Goal: Task Accomplishment & Management: Use online tool/utility

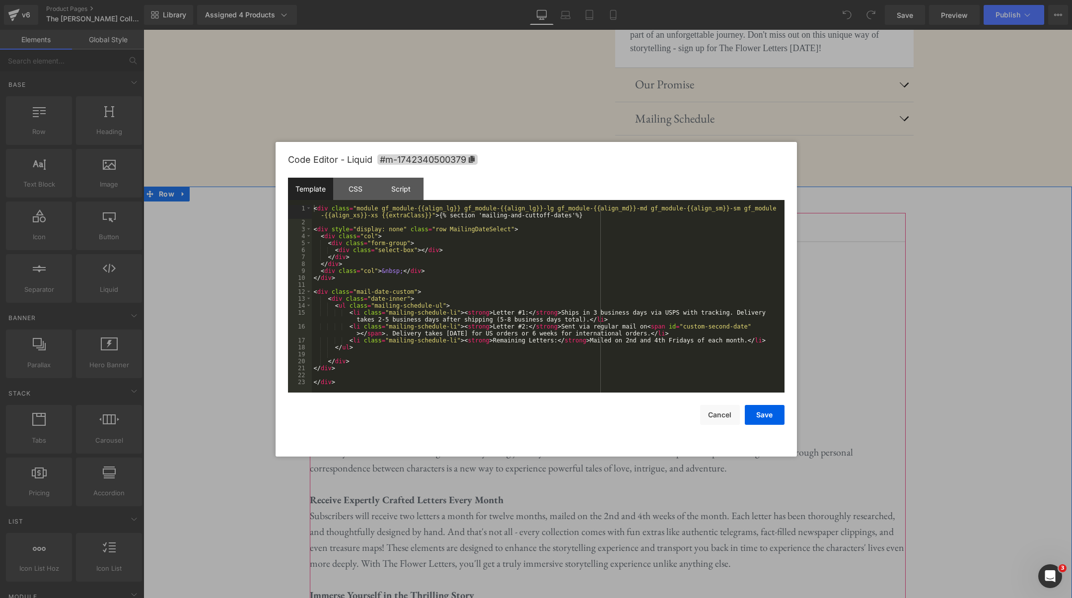
click at [621, 362] on icon at bounding box center [619, 364] width 5 height 5
click at [363, 193] on div "CSS" at bounding box center [355, 189] width 45 height 22
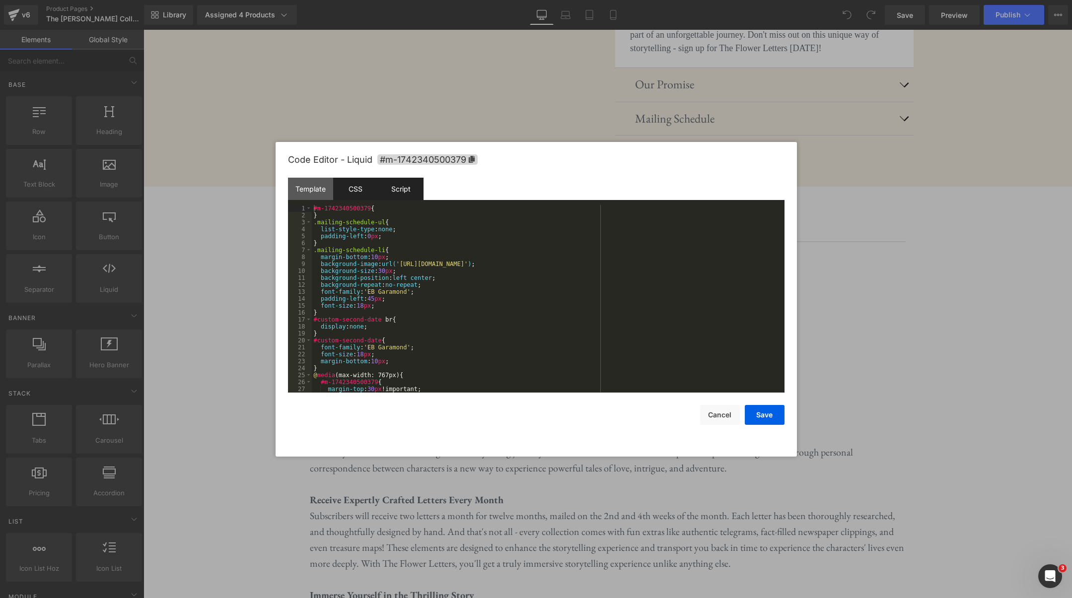
click at [396, 192] on div "Script" at bounding box center [400, 189] width 45 height 22
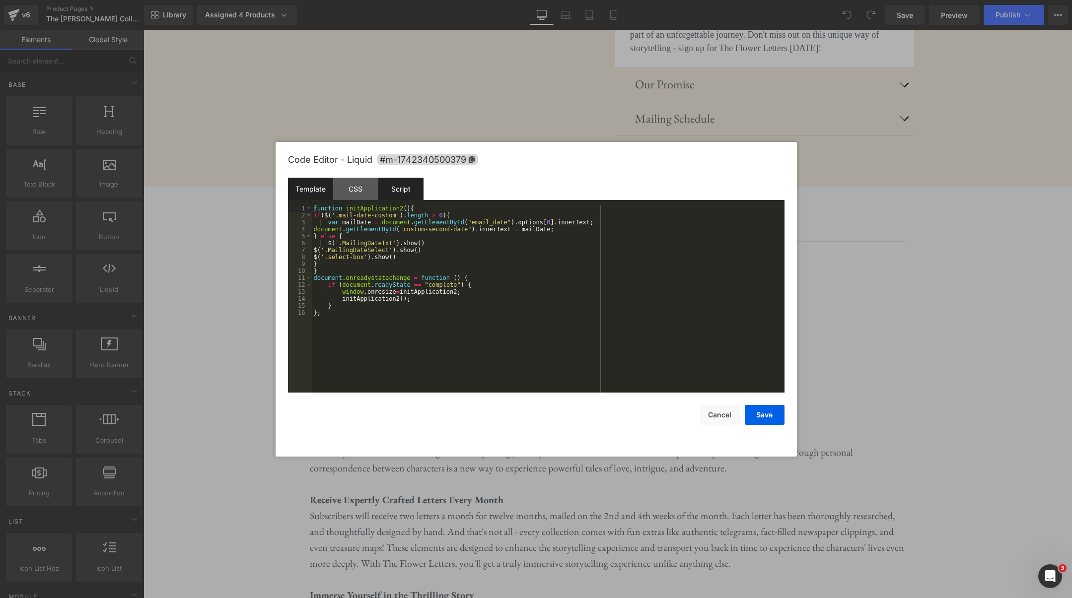
click at [312, 191] on div "Template" at bounding box center [310, 189] width 45 height 22
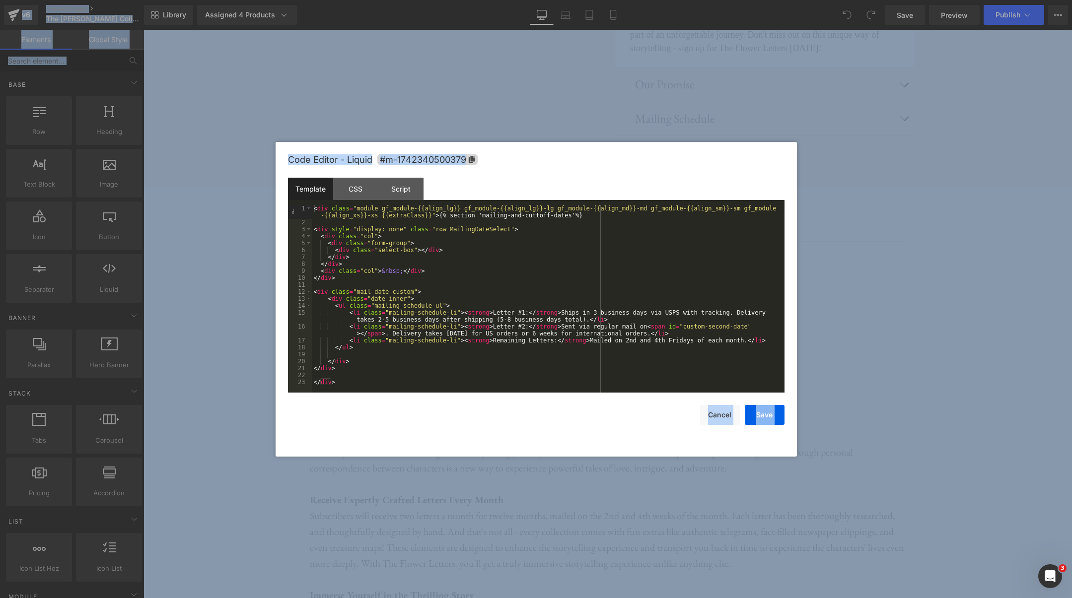
click at [554, 250] on div "< div class = "module gf_module-{{align_lg}} gf_module-{{align_lg}}-lg gf_modul…" at bounding box center [548, 309] width 473 height 209
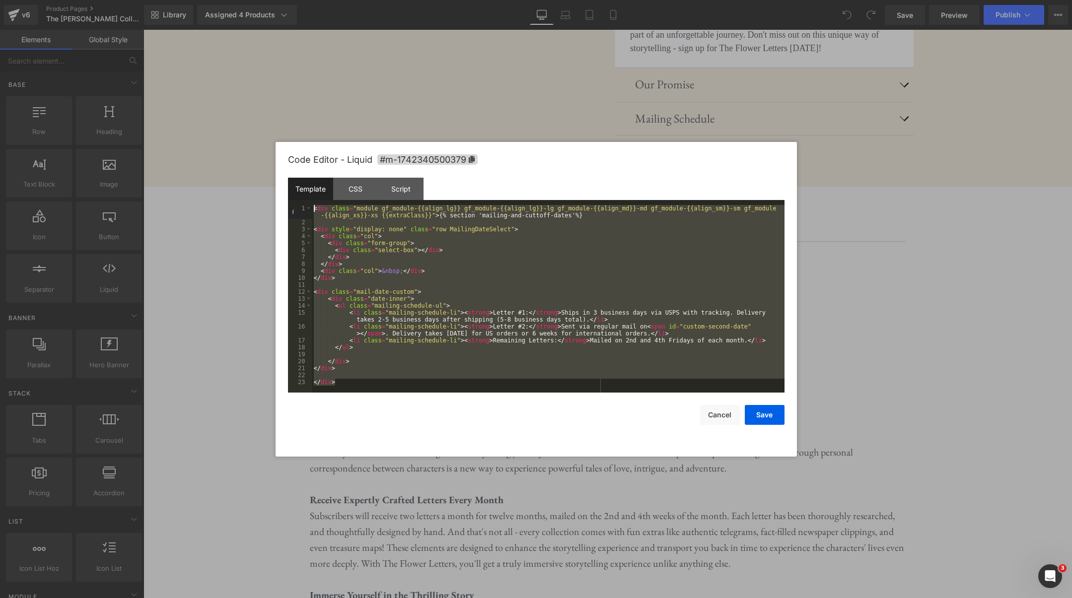
drag, startPoint x: 364, startPoint y: 384, endPoint x: 389, endPoint y: 235, distance: 151.2
click at [308, 205] on pre "1 2 3 4 5 6 7 8 9 10 11 12 13 14 15 16 17 18 19 20 21 22 23 < div class = "modu…" at bounding box center [536, 299] width 497 height 188
click at [719, 414] on button "Cancel" at bounding box center [720, 415] width 40 height 20
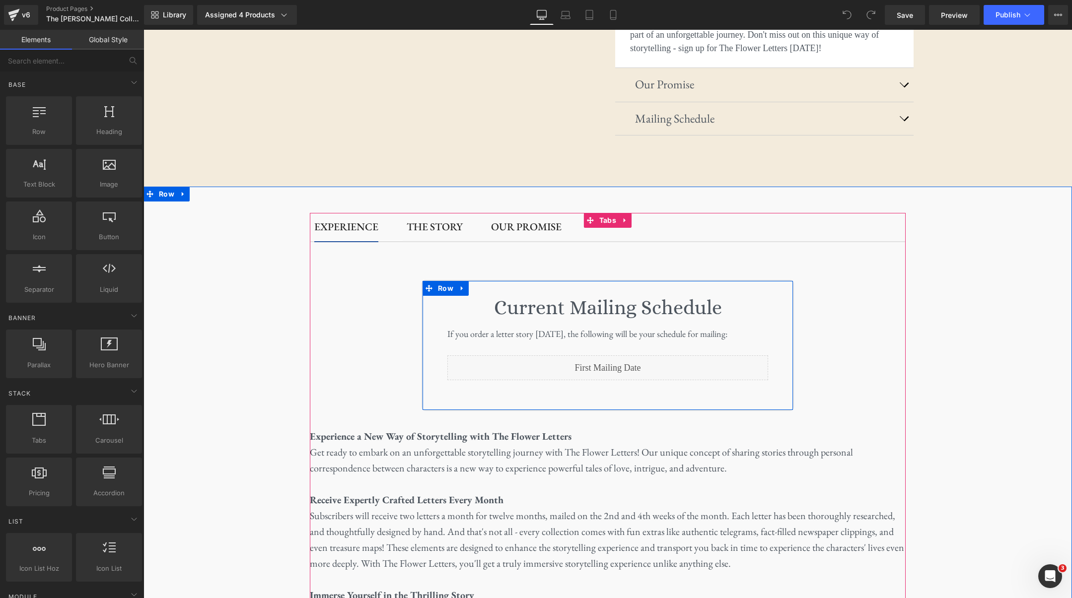
click at [615, 356] on div "Liquid" at bounding box center [607, 368] width 321 height 25
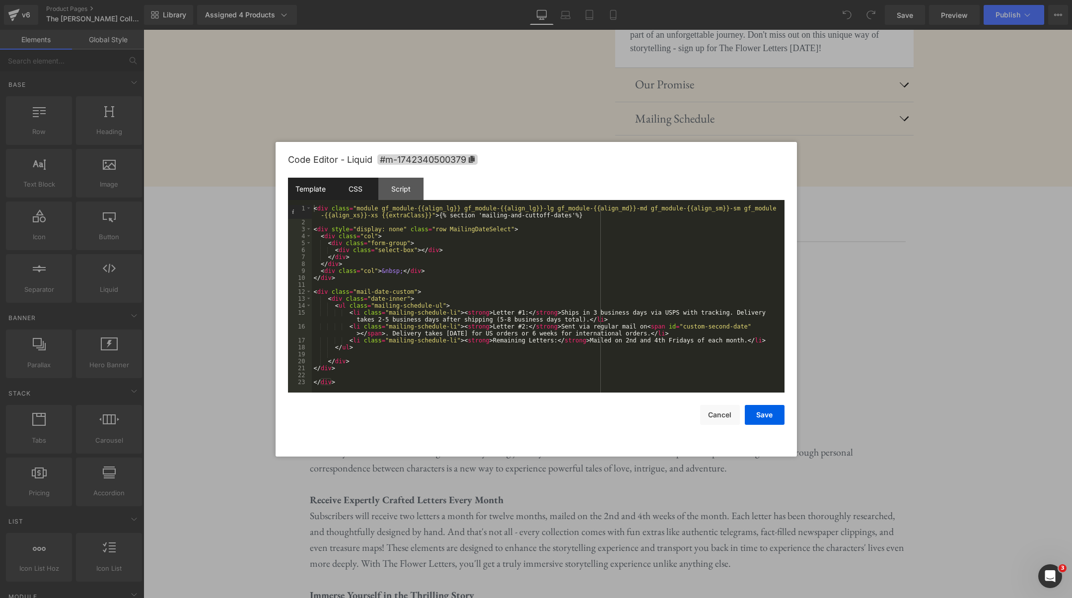
click at [358, 194] on div "CSS" at bounding box center [355, 189] width 45 height 22
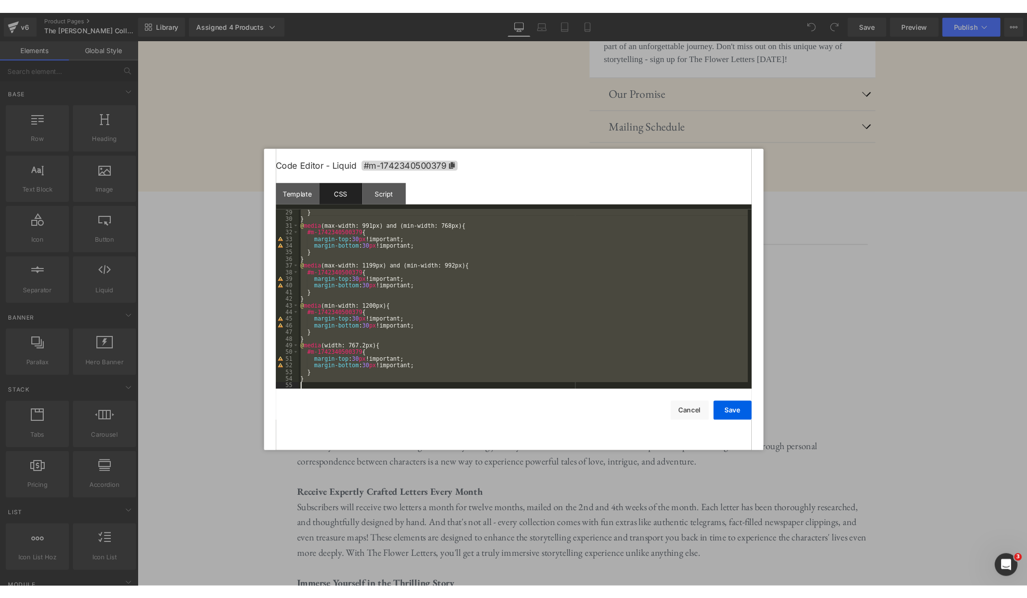
scroll to position [195, 0]
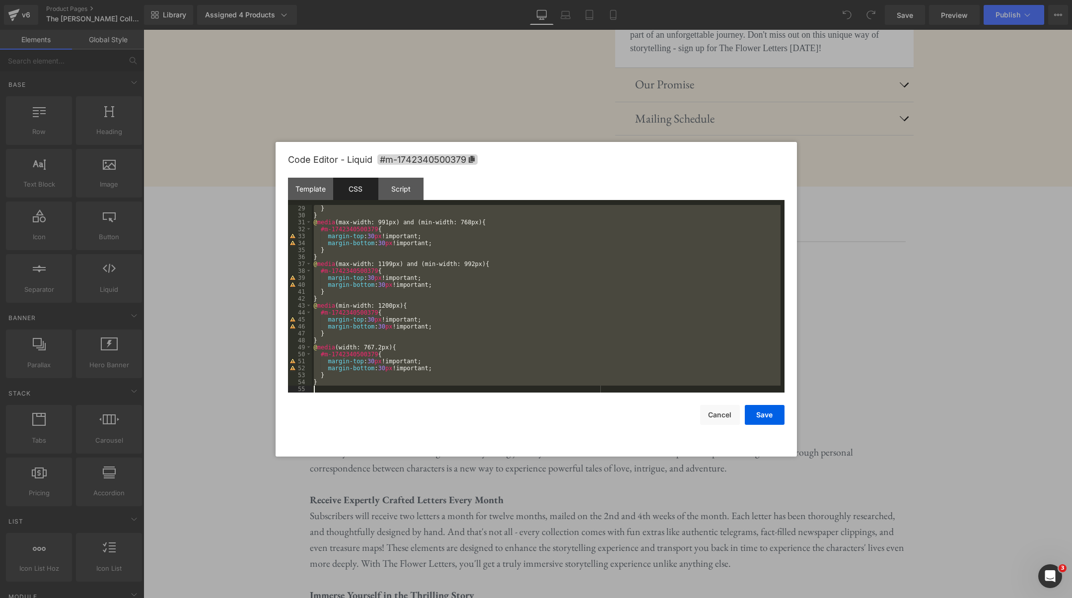
drag, startPoint x: 314, startPoint y: 207, endPoint x: 468, endPoint y: 388, distance: 237.5
click at [469, 388] on div "} } @ media (max-width: 991px) and (min-width: 768px) { #m-1742340500379 { marg…" at bounding box center [546, 306] width 469 height 202
click at [383, 193] on div "Script" at bounding box center [400, 189] width 45 height 22
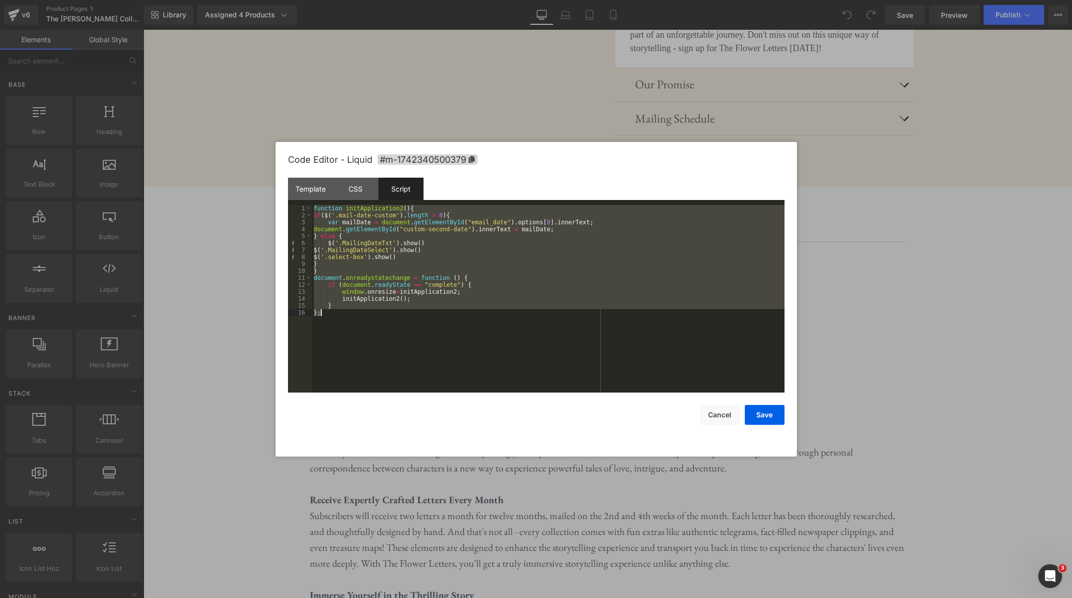
drag, startPoint x: 313, startPoint y: 209, endPoint x: 416, endPoint y: 322, distance: 153.0
click at [416, 322] on div "function initApplication2 ( ) { if ( $ ( '.mail-date-custom' ) . length > 0 ) {…" at bounding box center [548, 306] width 473 height 202
click at [489, 286] on div "function initApplication2 ( ) { if ( $ ( '.mail-date-custom' ) . length > 0 ) {…" at bounding box center [548, 306] width 473 height 202
drag, startPoint x: 314, startPoint y: 208, endPoint x: 416, endPoint y: 314, distance: 147.5
click at [416, 314] on div "function initApplication2 ( ) { if ( $ ( '.mail-date-custom' ) . length > 0 ) {…" at bounding box center [548, 306] width 473 height 202
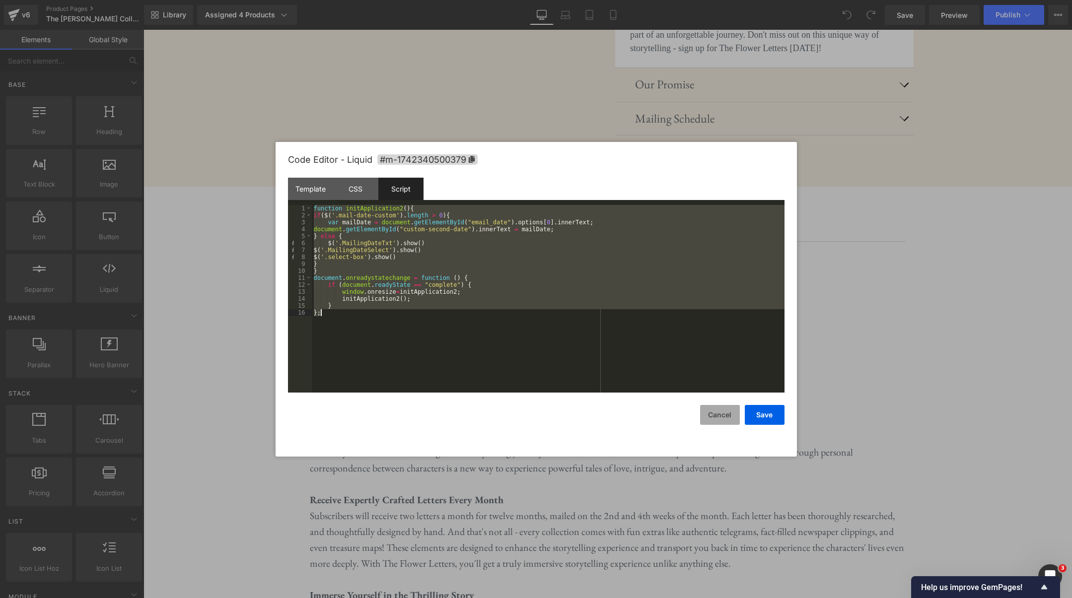
click at [718, 416] on button "Cancel" at bounding box center [720, 415] width 40 height 20
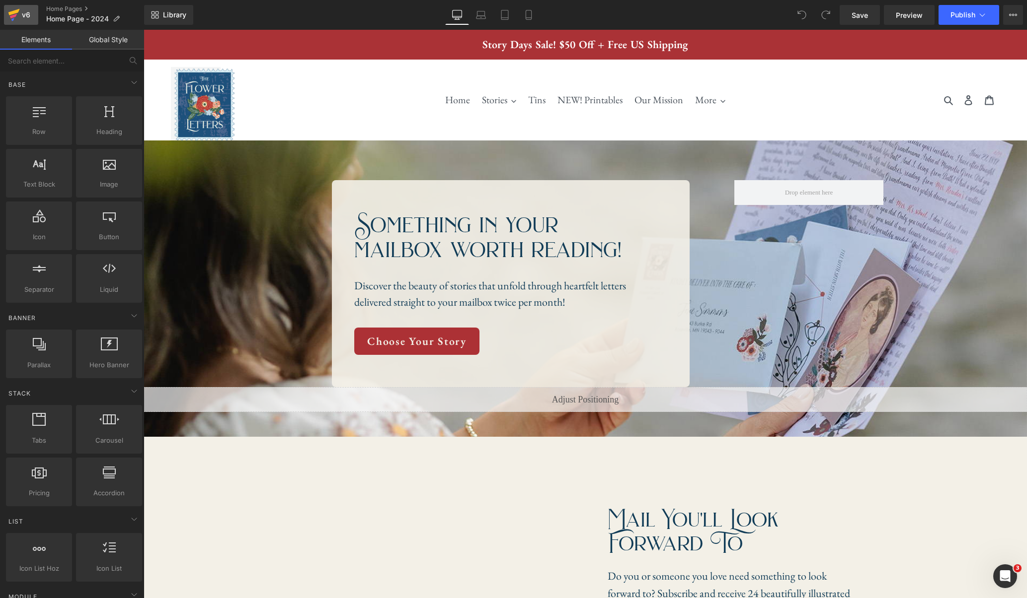
click at [28, 15] on div "v6" at bounding box center [26, 14] width 12 height 13
click at [18, 10] on icon at bounding box center [13, 12] width 11 height 6
